Goal: Task Accomplishment & Management: Manage account settings

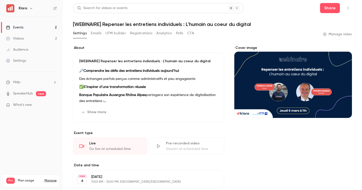
click at [18, 24] on link "Events 2" at bounding box center [31, 27] width 63 height 11
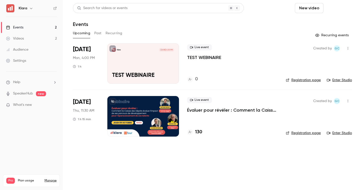
click at [339, 6] on button "Schedule" at bounding box center [339, 8] width 26 height 10
click at [271, 22] on div at bounding box center [181, 95] width 362 height 190
click at [347, 48] on icon "button" at bounding box center [348, 49] width 4 height 4
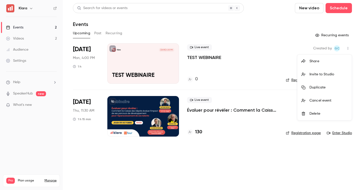
click at [275, 37] on div at bounding box center [181, 95] width 362 height 190
click at [198, 57] on p "TEST WEBINAIRE" at bounding box center [204, 57] width 34 height 6
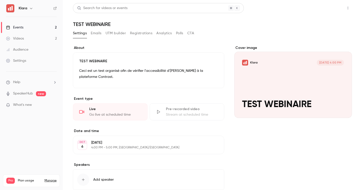
click at [333, 5] on button "Share" at bounding box center [330, 8] width 20 height 10
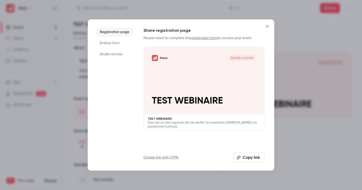
click at [351, 6] on div at bounding box center [181, 95] width 362 height 190
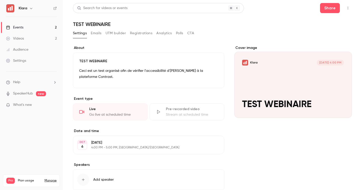
click at [349, 9] on icon "button" at bounding box center [348, 8] width 4 height 4
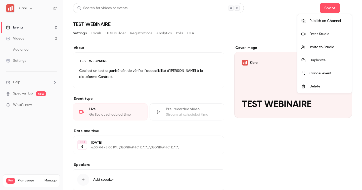
click at [324, 46] on div "Invite to Studio" at bounding box center [329, 47] width 38 height 5
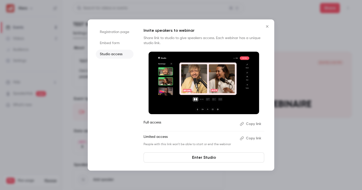
click at [316, 65] on div at bounding box center [181, 95] width 362 height 190
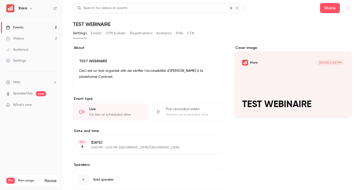
click at [345, 6] on button "button" at bounding box center [348, 8] width 8 height 8
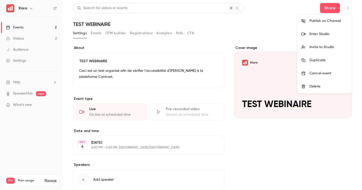
click at [260, 19] on div at bounding box center [181, 95] width 362 height 190
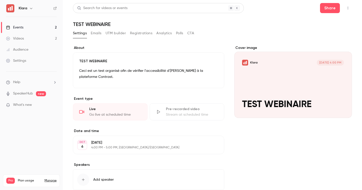
click at [349, 8] on icon "button" at bounding box center [348, 8] width 4 height 4
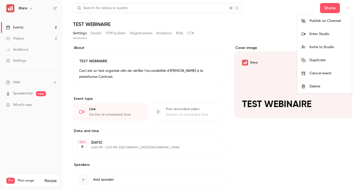
click at [325, 32] on div "Enter Studio" at bounding box center [329, 33] width 38 height 5
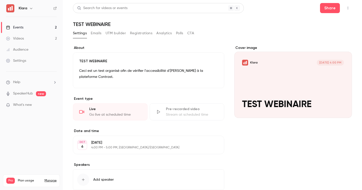
click at [348, 8] on icon "button" at bounding box center [348, 8] width 1 height 3
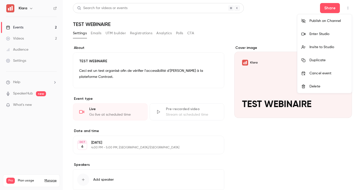
click at [323, 32] on div "Enter Studio" at bounding box center [329, 33] width 38 height 5
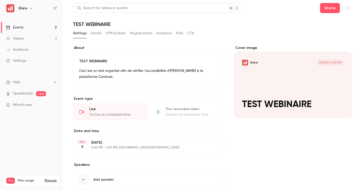
click at [50, 26] on link "Events 2" at bounding box center [31, 27] width 63 height 11
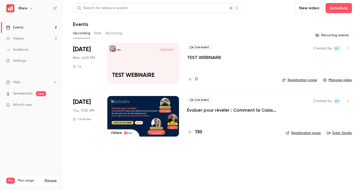
click at [223, 109] on p "Évaluer pour révéler : Comment la Caisse des Dépôts évalue l’impact de ses parc…" at bounding box center [232, 110] width 91 height 6
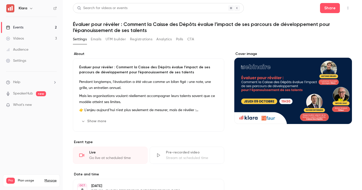
click at [96, 39] on button "Emails" at bounding box center [96, 39] width 11 height 8
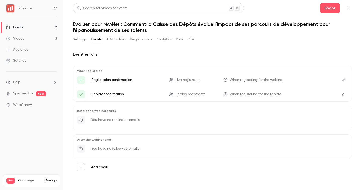
click at [141, 38] on button "Registrations" at bounding box center [141, 39] width 22 height 8
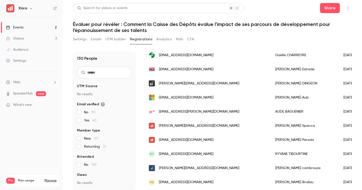
scroll to position [173, 0]
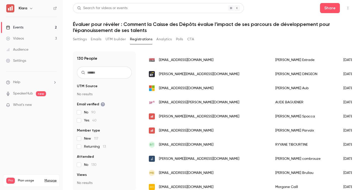
click at [43, 25] on link "Events 2" at bounding box center [31, 27] width 63 height 11
